Goal: Communication & Community: Answer question/provide support

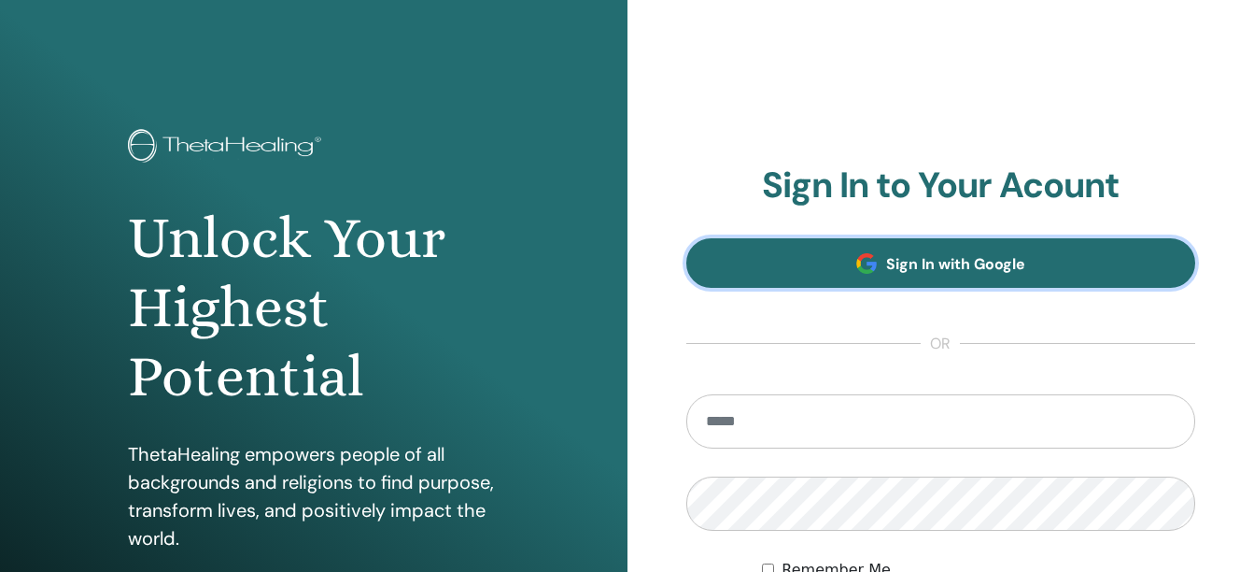
click at [879, 261] on link "Sign In with Google" at bounding box center [941, 263] width 510 height 50
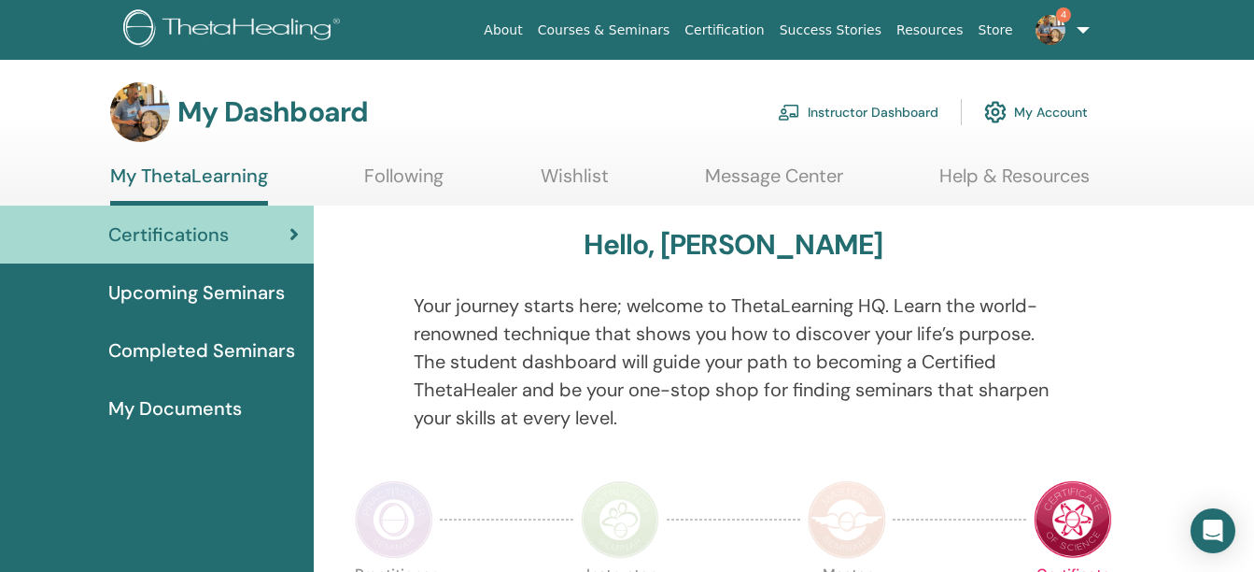
click at [1059, 37] on img at bounding box center [1051, 30] width 30 height 30
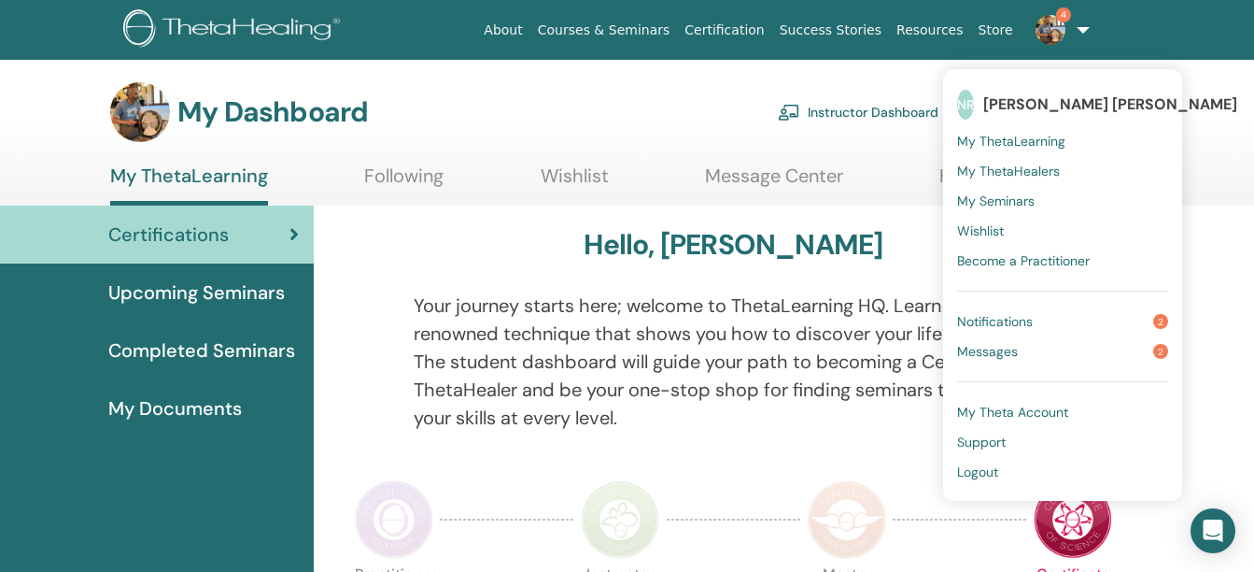
click at [1015, 346] on span "Messages" at bounding box center [987, 351] width 61 height 17
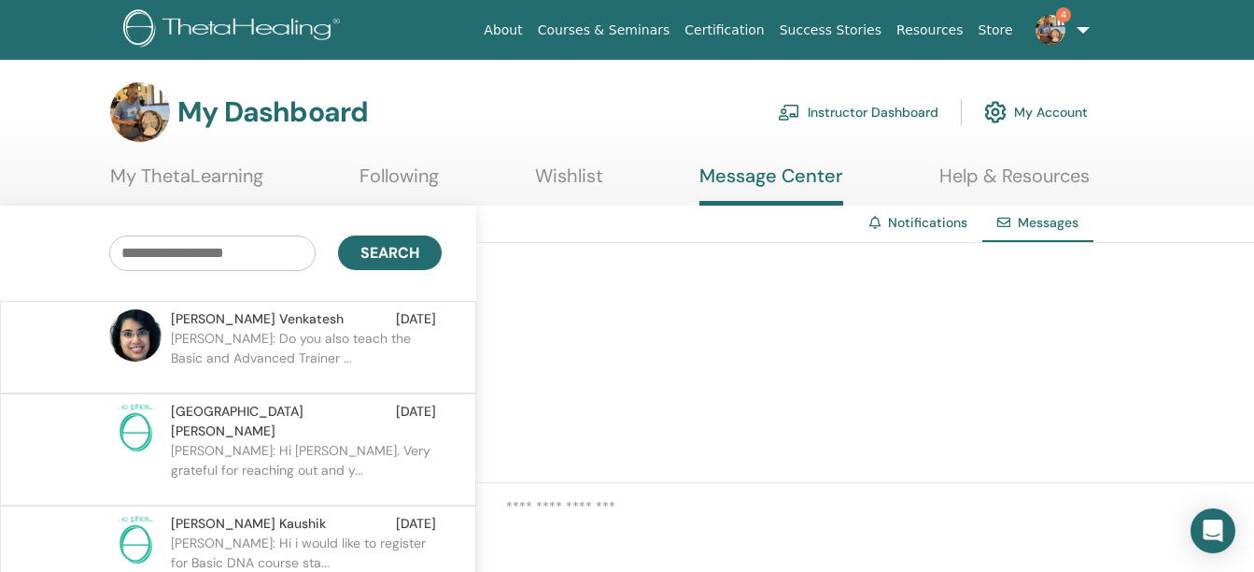
click at [332, 338] on p "Keerthana: Do you also teach the Basic and Advanced Trainer ..." at bounding box center [306, 357] width 271 height 56
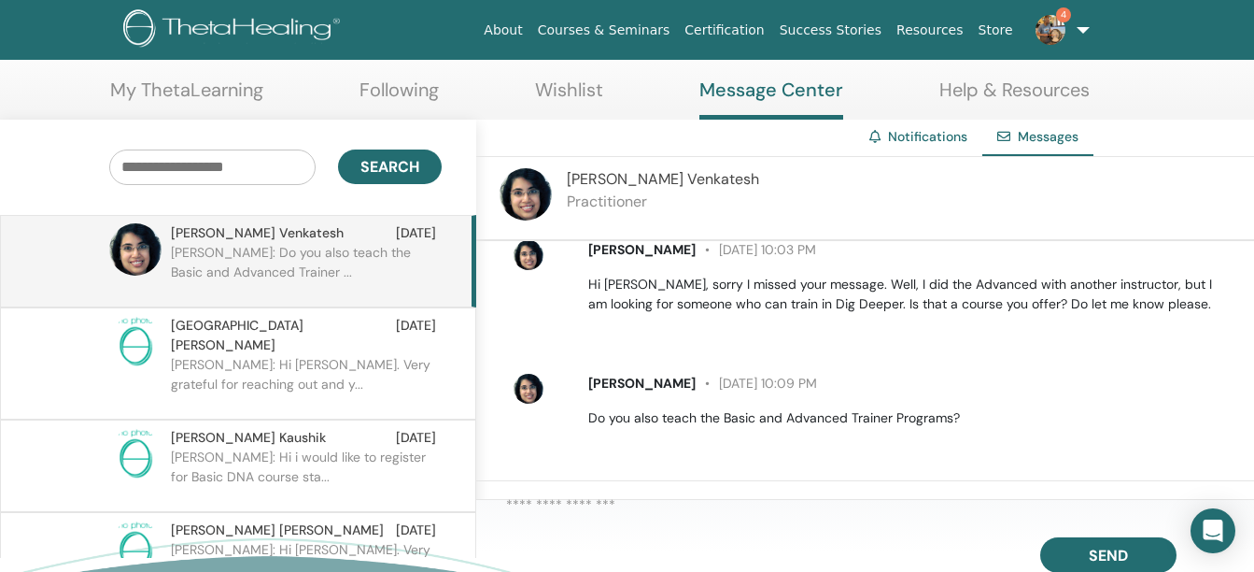
scroll to position [88, 0]
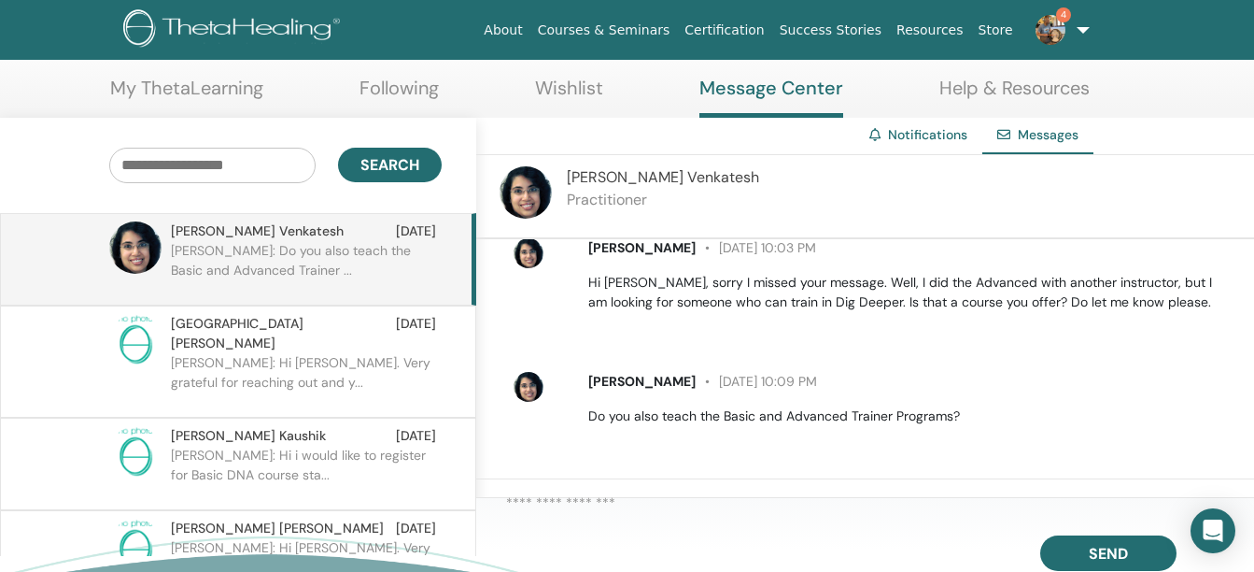
click at [565, 504] on textarea at bounding box center [880, 507] width 748 height 31
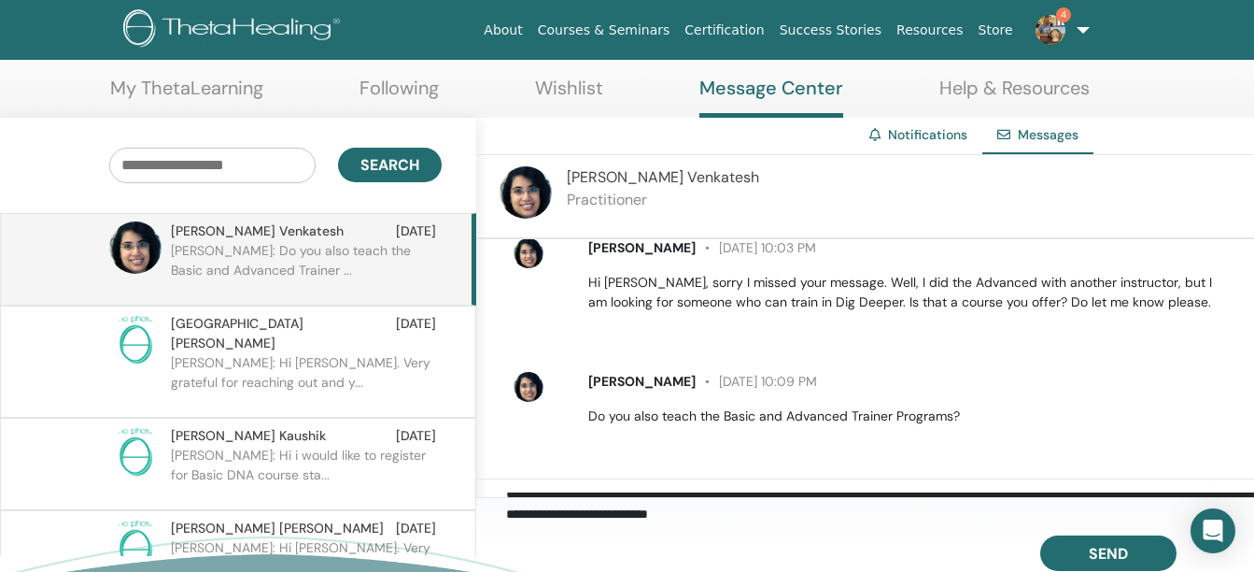
scroll to position [2, 0]
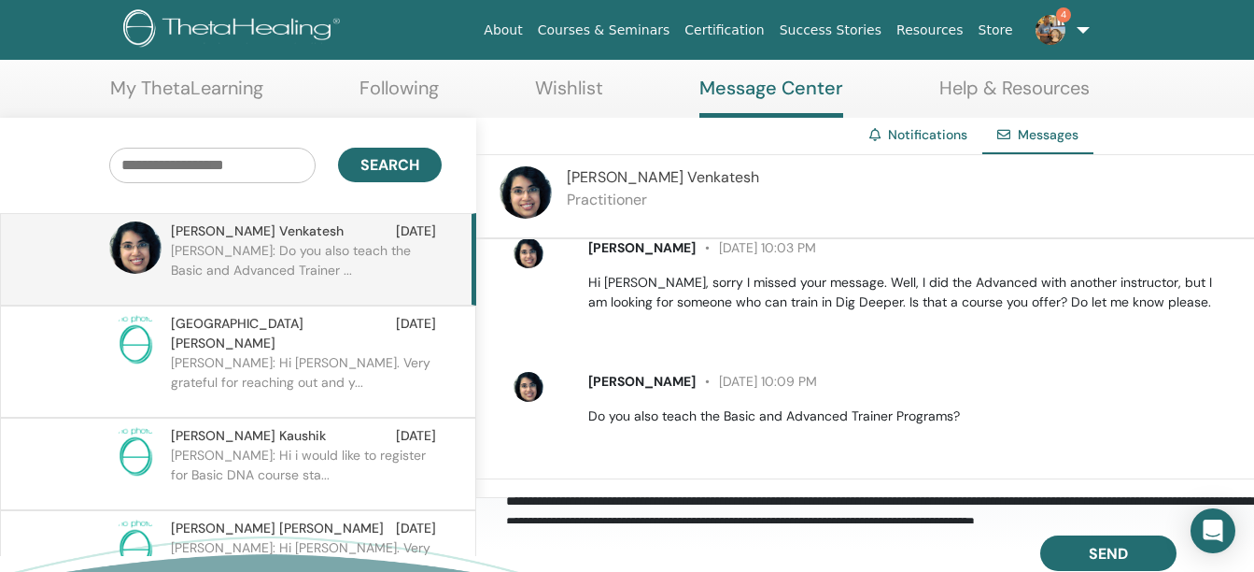
click at [1107, 502] on textarea "**********" at bounding box center [880, 507] width 748 height 31
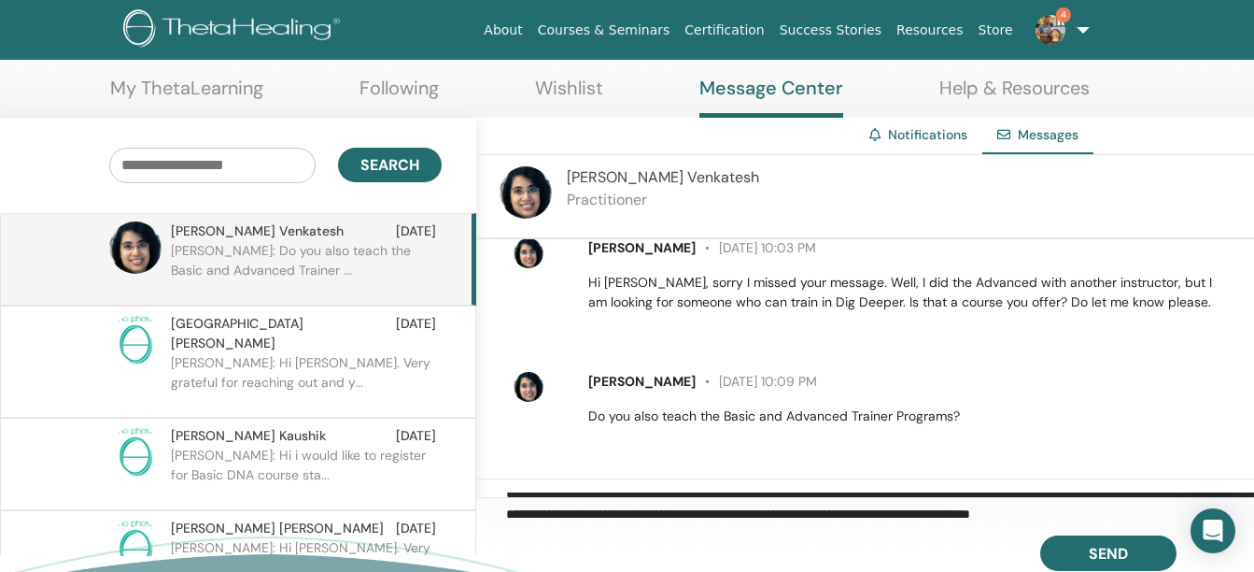
scroll to position [30, 0]
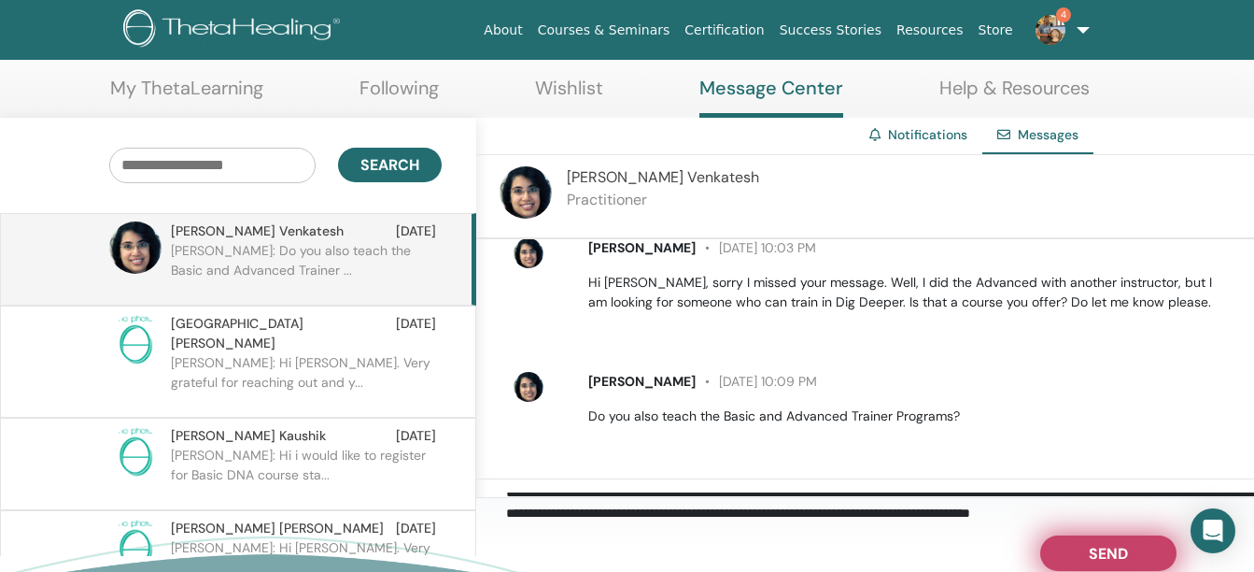
type textarea "**********"
click at [1106, 557] on span "Send" at bounding box center [1108, 550] width 39 height 13
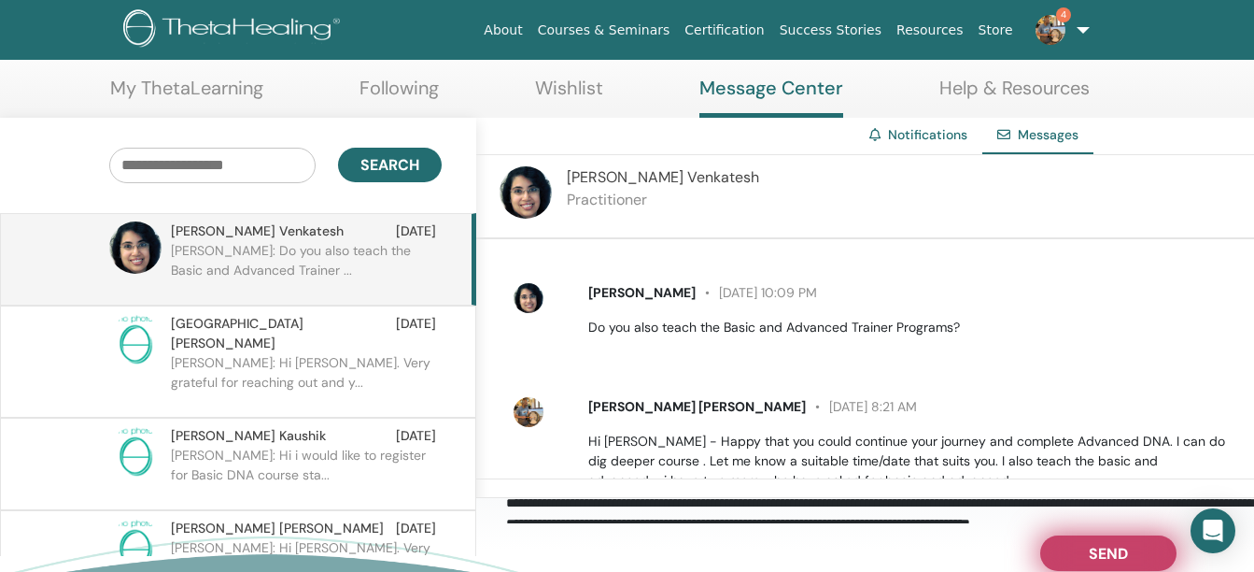
scroll to position [750, 0]
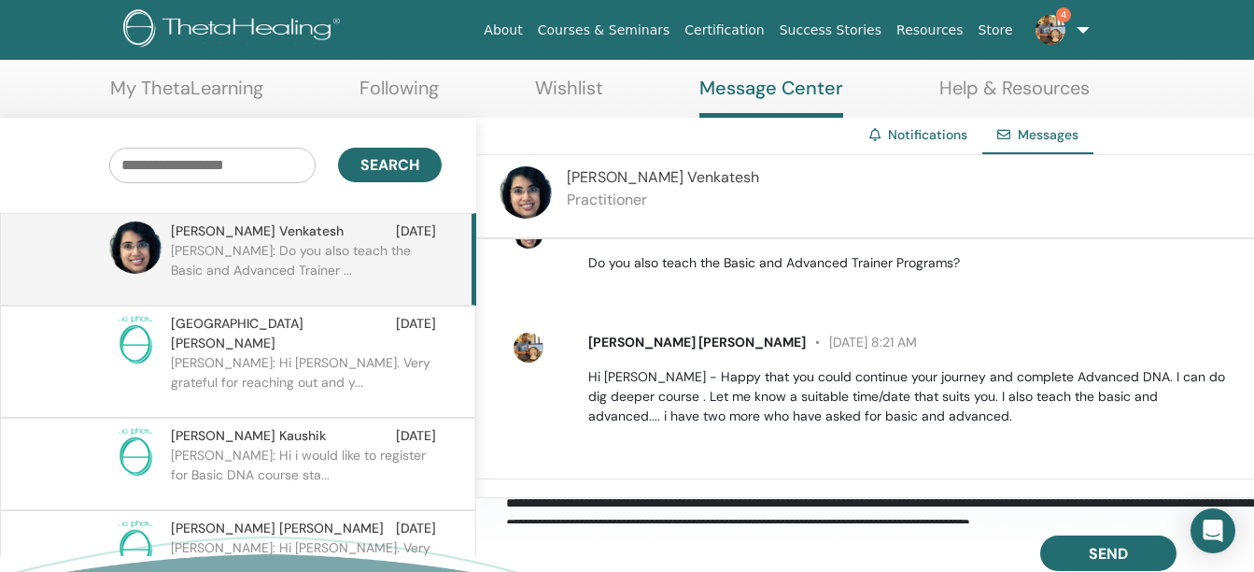
click at [1064, 35] on img at bounding box center [1051, 30] width 30 height 30
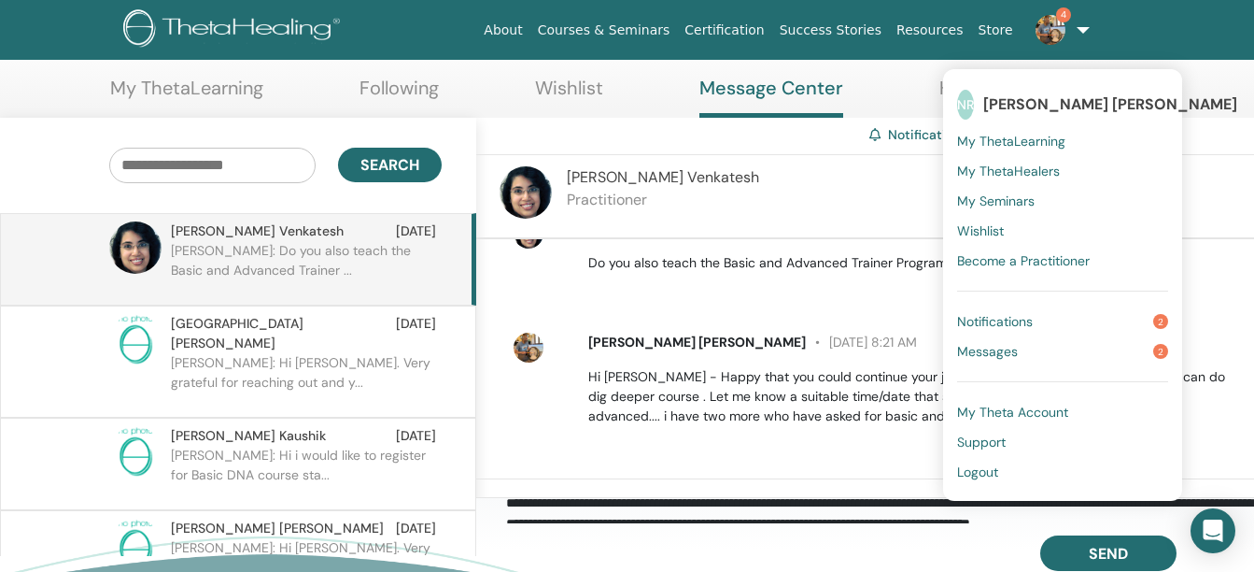
click at [994, 322] on span "Notifications" at bounding box center [995, 321] width 76 height 17
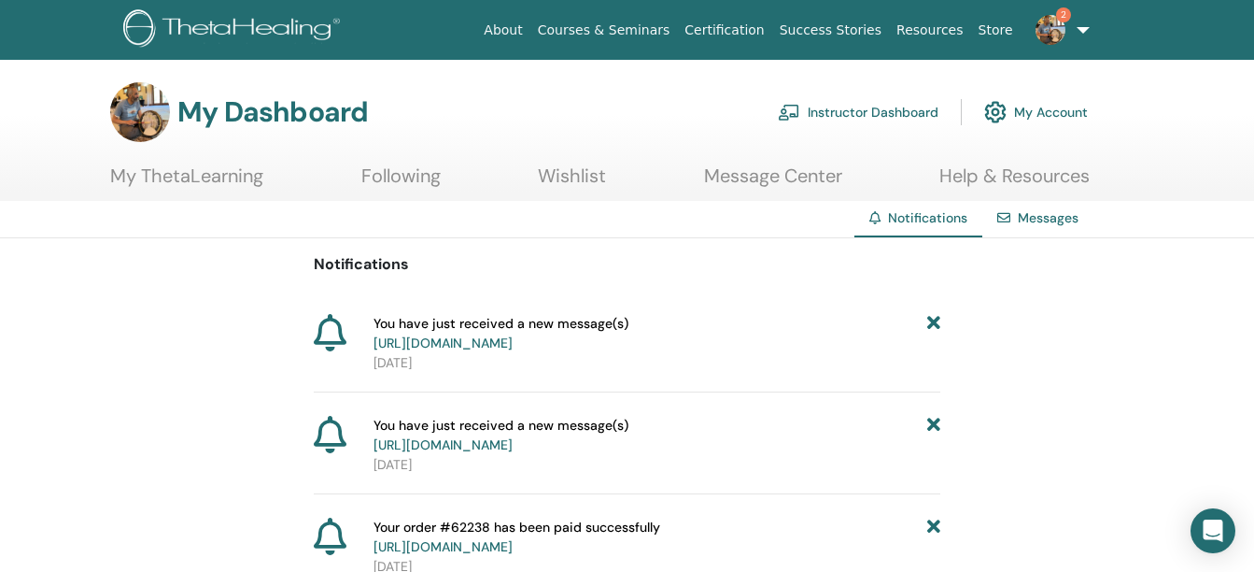
click at [198, 166] on link "My ThetaLearning" at bounding box center [186, 182] width 153 height 36
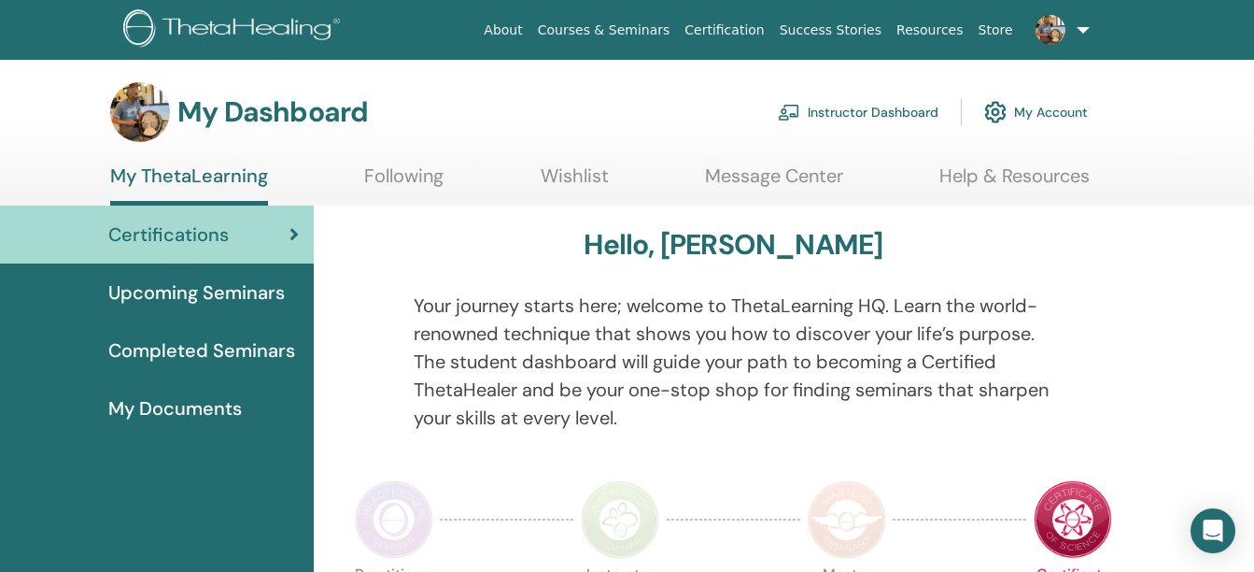
click at [888, 113] on link "Instructor Dashboard" at bounding box center [858, 112] width 161 height 41
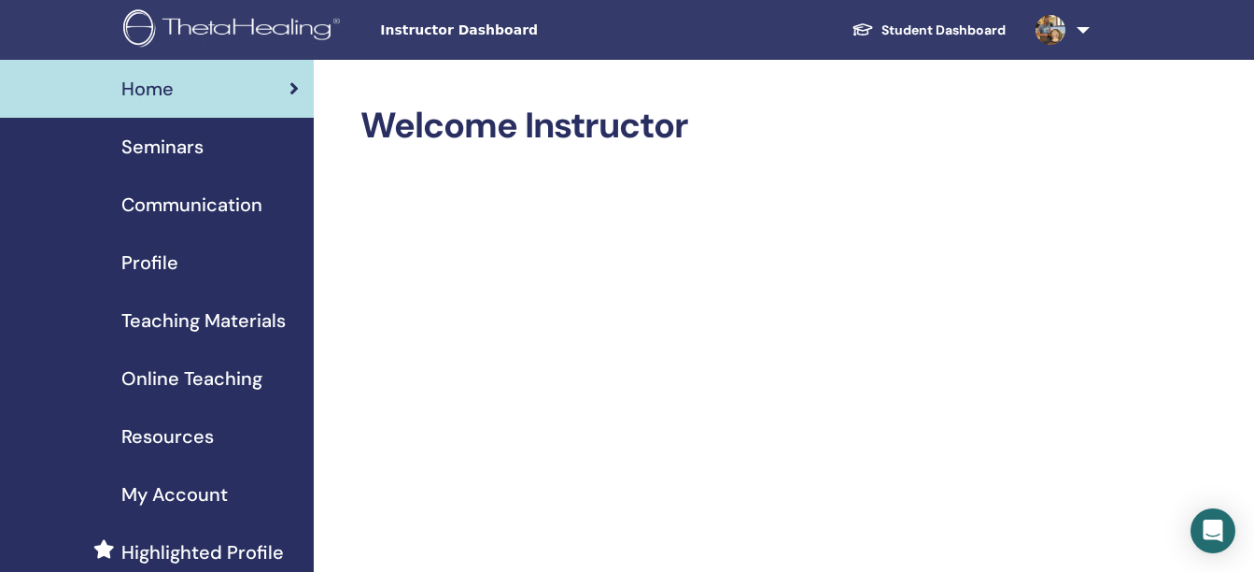
click at [205, 381] on span "Online Teaching" at bounding box center [191, 378] width 141 height 28
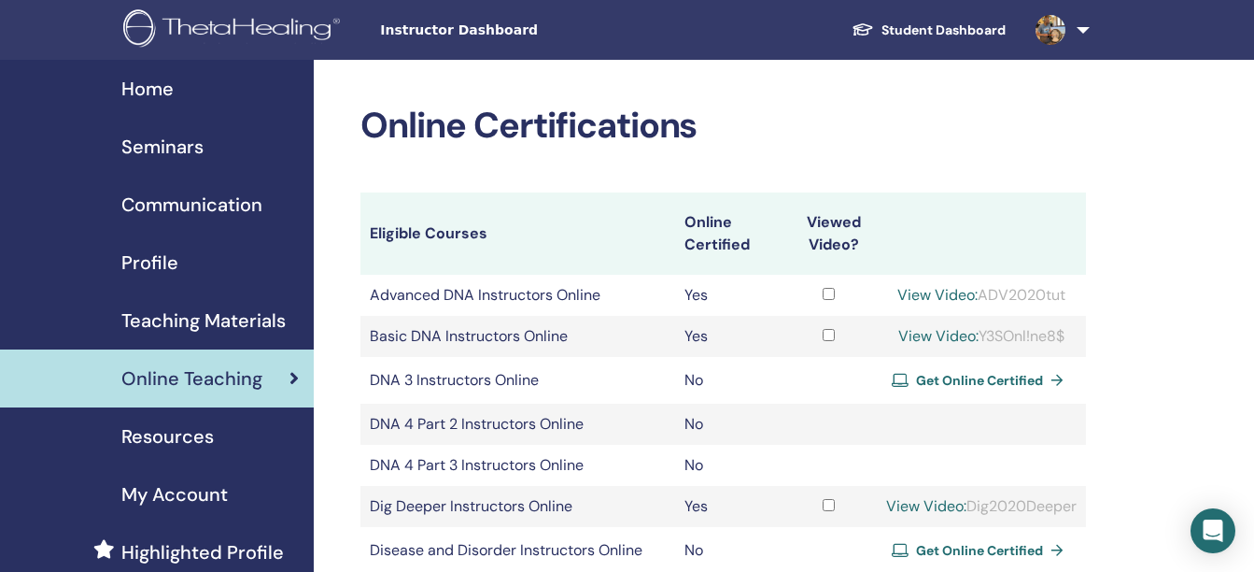
click at [152, 140] on span "Seminars" at bounding box center [162, 147] width 82 height 28
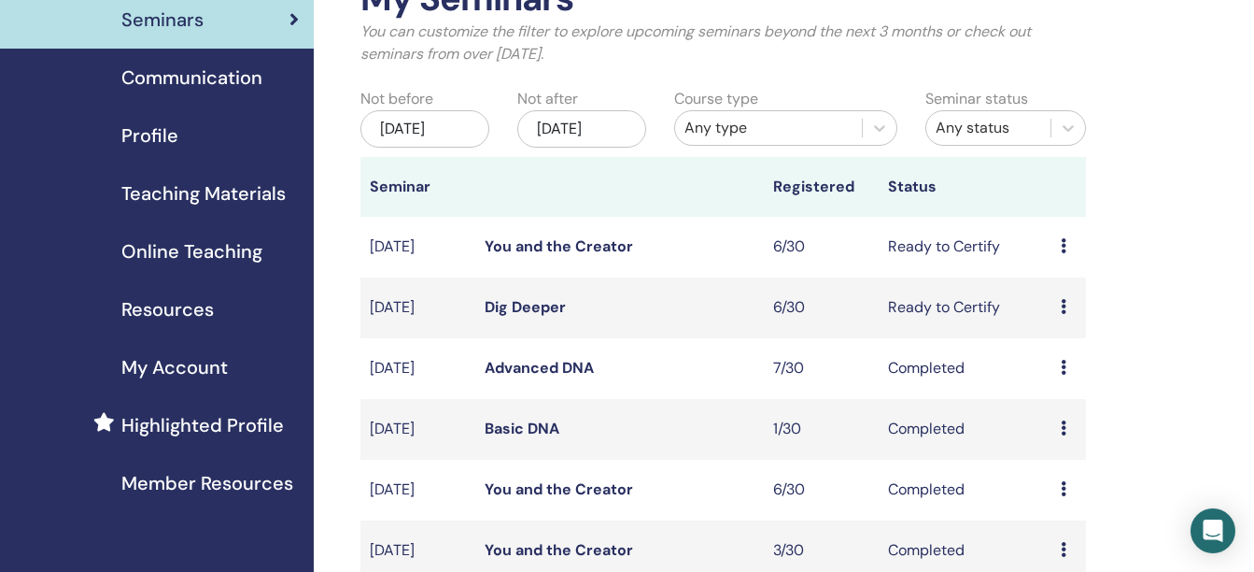
scroll to position [131, 0]
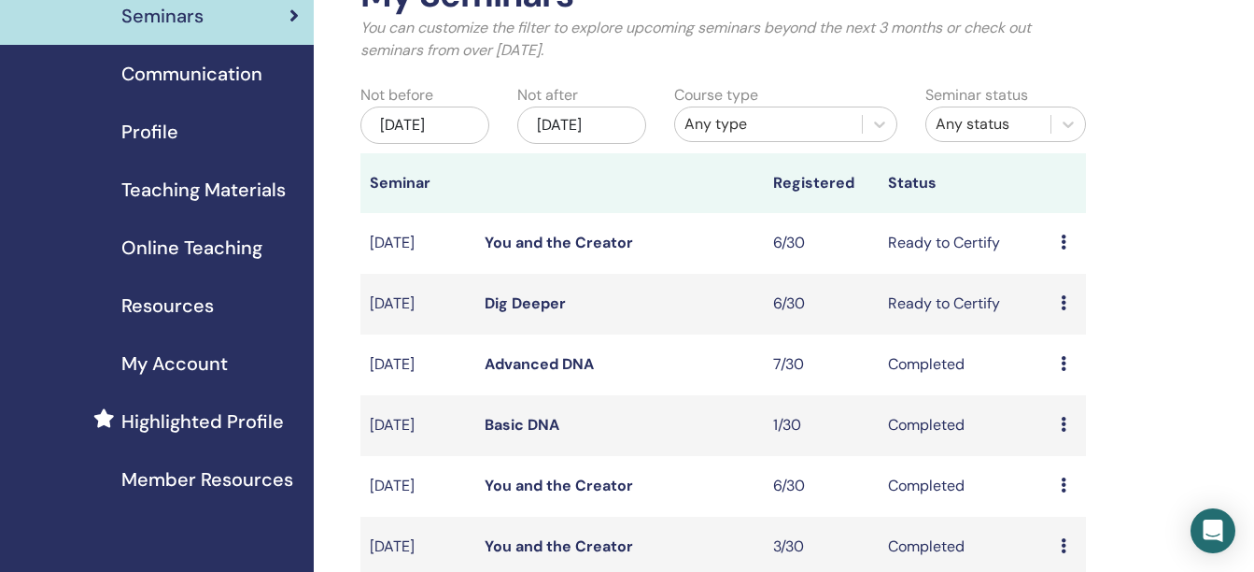
click at [773, 57] on p "You can customize the filter to explore upcoming seminars beyond the next 3 mon…" at bounding box center [724, 39] width 726 height 45
